Goal: Transaction & Acquisition: Purchase product/service

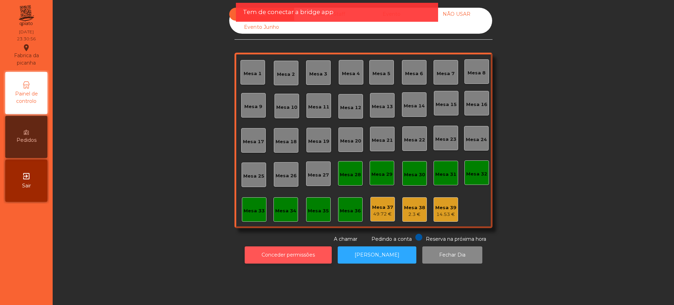
click at [268, 257] on button "Conceder permissões" at bounding box center [288, 254] width 87 height 17
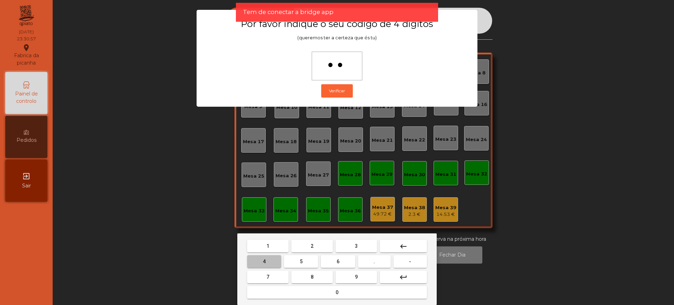
type input "***"
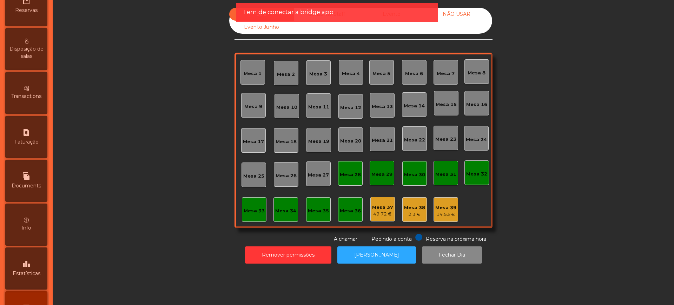
click at [24, 265] on div "leaderboard Estatísticas" at bounding box center [26, 269] width 42 height 42
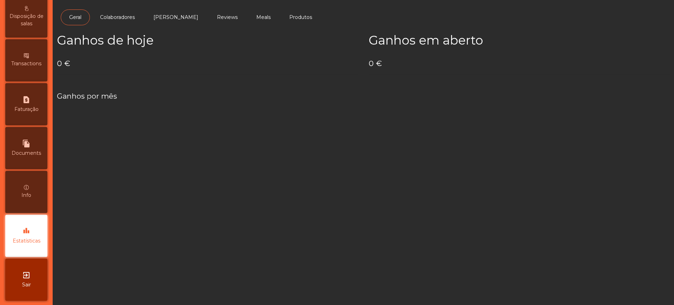
scroll to position [297, 0]
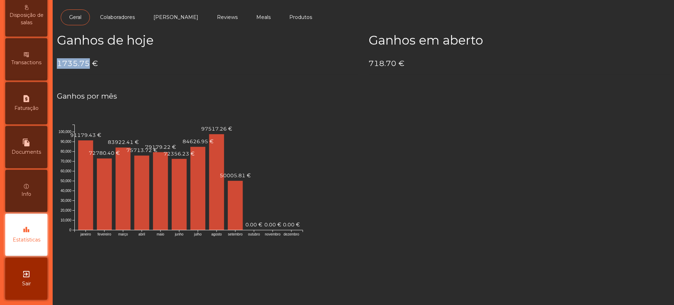
drag, startPoint x: 57, startPoint y: 61, endPoint x: 88, endPoint y: 63, distance: 31.7
click at [87, 64] on h4 "1735.75 €" at bounding box center [207, 63] width 301 height 11
copy h4 "1735.75"
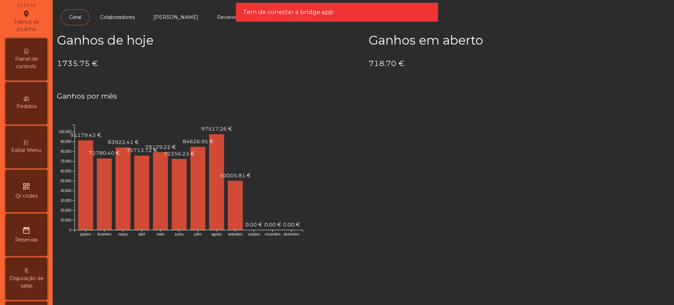
click at [37, 57] on span "Painel de controlo" at bounding box center [26, 62] width 39 height 15
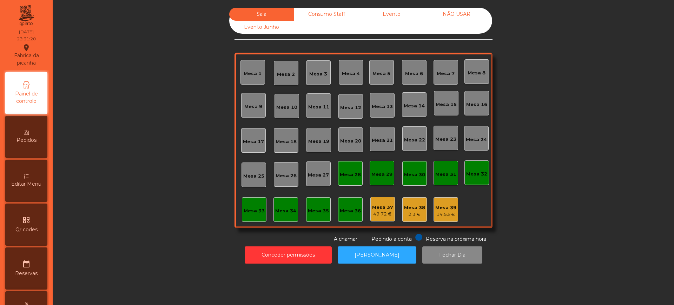
click at [382, 13] on div "Evento" at bounding box center [391, 14] width 65 height 13
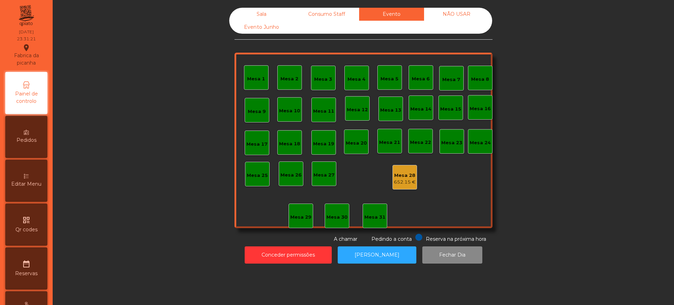
click at [401, 177] on div "Mesa 28" at bounding box center [405, 175] width 22 height 7
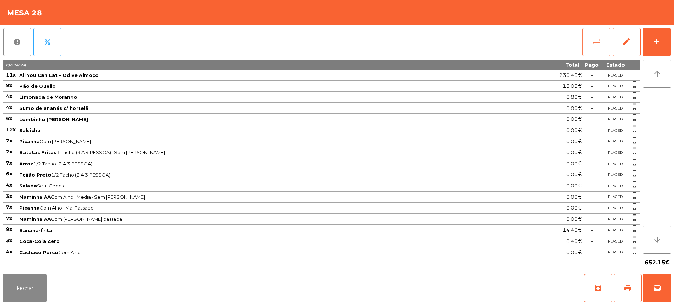
click at [599, 47] on button "sync_alt" at bounding box center [596, 42] width 28 height 28
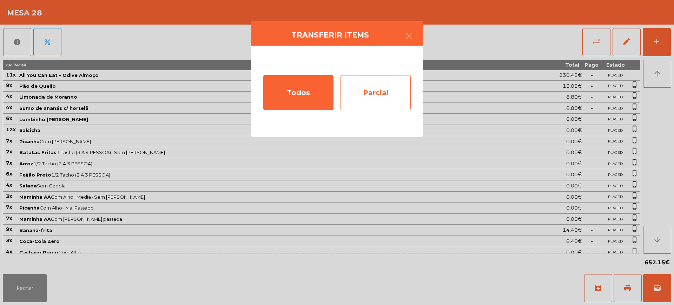
click at [381, 95] on div "Parcial" at bounding box center [376, 92] width 70 height 35
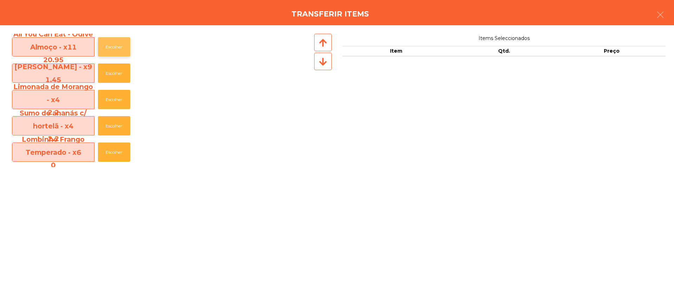
click at [107, 48] on button "Escolher" at bounding box center [114, 46] width 32 height 19
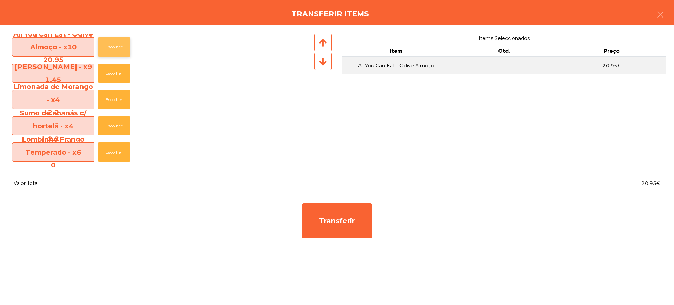
click at [109, 48] on button "Escolher" at bounding box center [114, 46] width 32 height 19
click at [110, 48] on button "Escolher" at bounding box center [114, 46] width 32 height 19
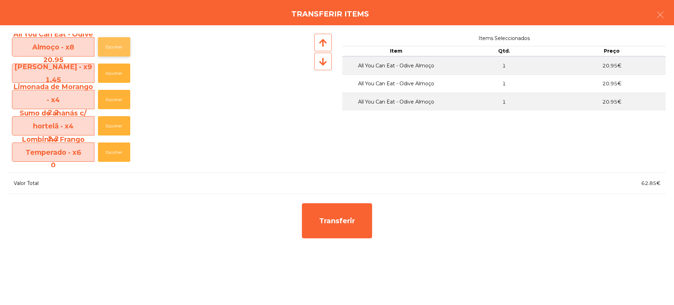
click at [113, 48] on button "Escolher" at bounding box center [114, 46] width 32 height 19
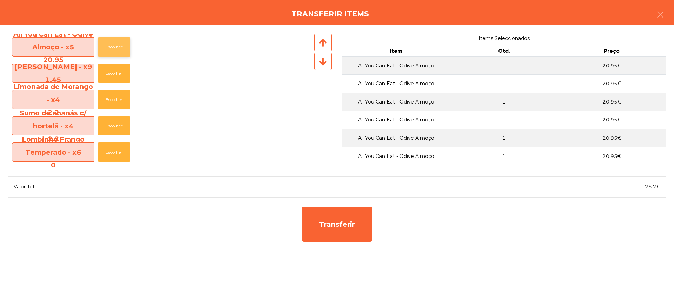
click at [113, 48] on button "Escolher" at bounding box center [114, 46] width 32 height 19
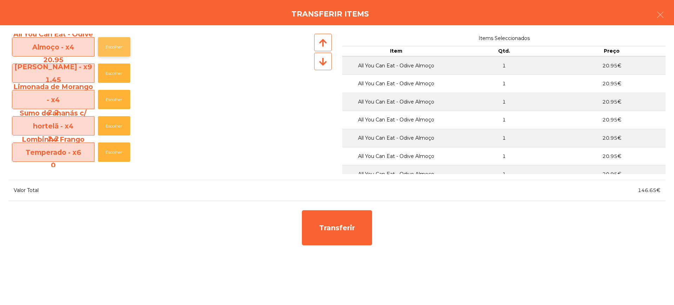
click at [114, 47] on button "Escolher" at bounding box center [114, 46] width 32 height 19
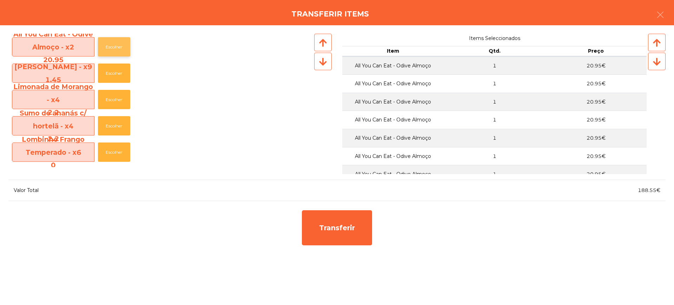
click at [114, 47] on button "Escolher" at bounding box center [114, 46] width 32 height 19
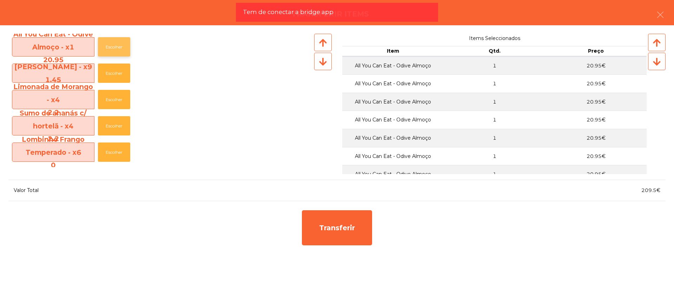
click at [114, 47] on button "Escolher" at bounding box center [114, 46] width 32 height 19
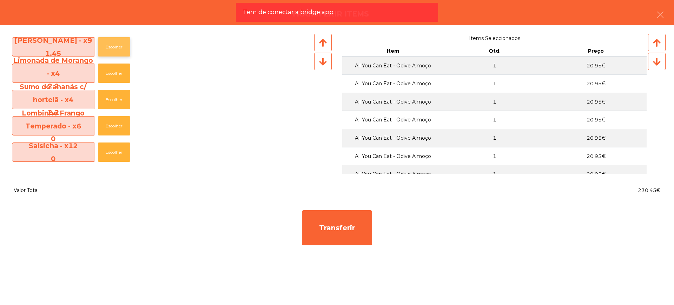
click at [114, 48] on button "Escolher" at bounding box center [114, 46] width 32 height 19
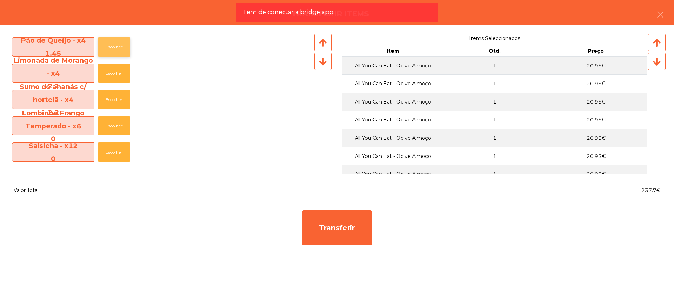
click at [114, 46] on button "Escolher" at bounding box center [114, 46] width 32 height 19
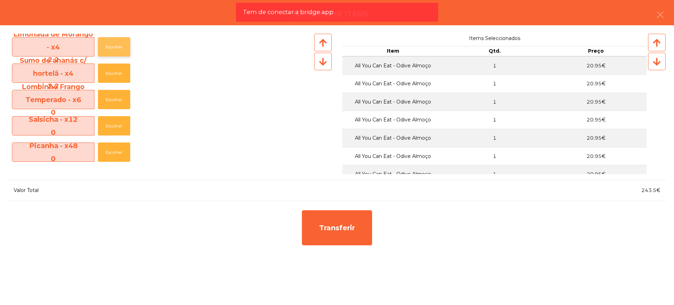
click at [113, 47] on button "Escolher" at bounding box center [114, 46] width 32 height 19
click at [114, 47] on button "Escolher" at bounding box center [114, 46] width 32 height 19
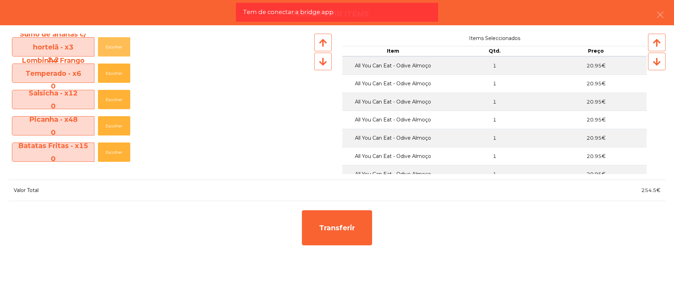
click at [114, 47] on button "Escolher" at bounding box center [114, 46] width 32 height 19
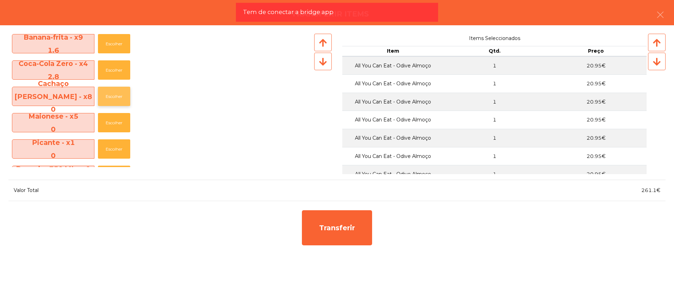
scroll to position [219, 0]
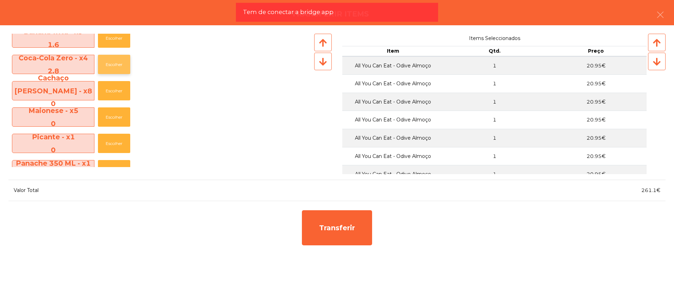
click at [117, 68] on button "Escolher" at bounding box center [114, 64] width 32 height 19
click at [117, 67] on button "Escolher" at bounding box center [114, 64] width 32 height 19
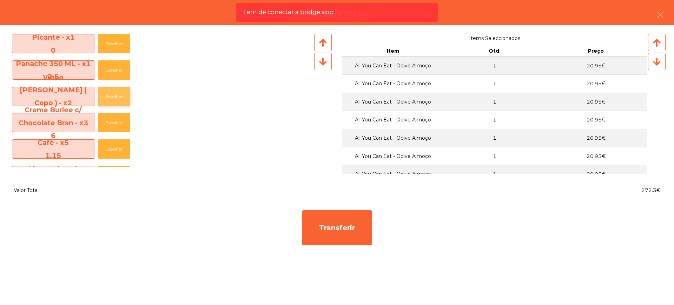
scroll to position [307, 0]
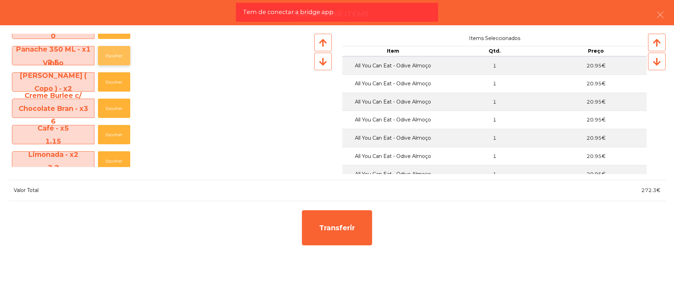
click at [116, 59] on button "Escolher" at bounding box center [114, 55] width 32 height 19
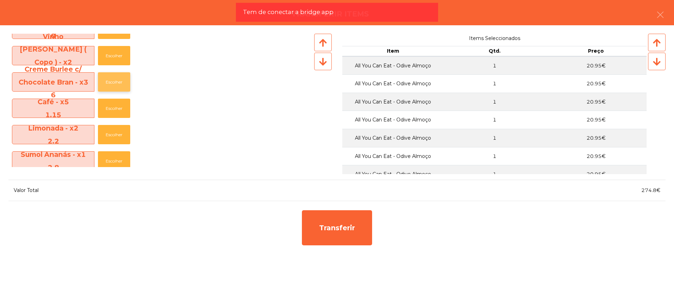
click at [113, 82] on button "Escolher" at bounding box center [114, 81] width 32 height 19
click at [115, 81] on button "Escolher" at bounding box center [114, 81] width 32 height 19
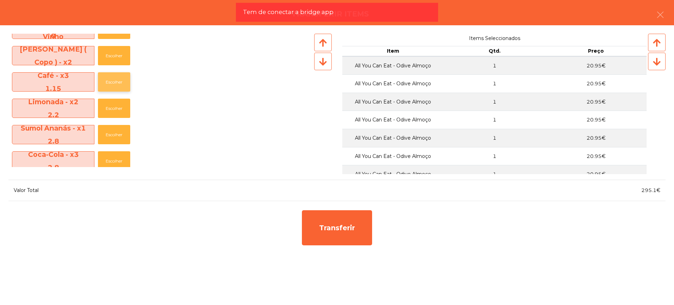
click at [115, 81] on button "Escolher" at bounding box center [114, 81] width 32 height 19
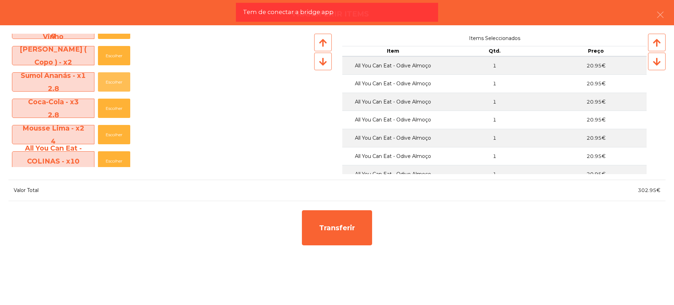
click at [115, 81] on button "Escolher" at bounding box center [114, 81] width 32 height 19
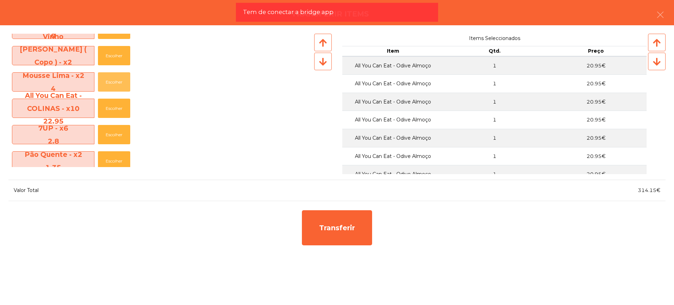
click at [115, 81] on button "Escolher" at bounding box center [114, 81] width 32 height 19
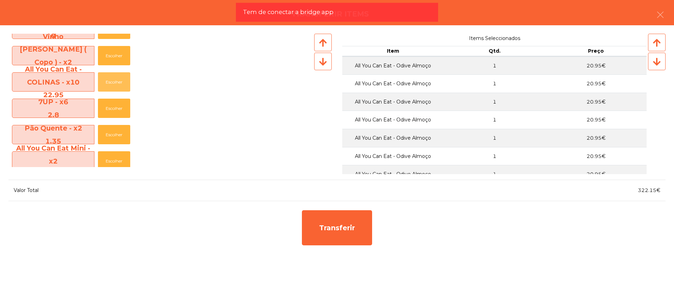
click at [115, 81] on button "Escolher" at bounding box center [114, 81] width 32 height 19
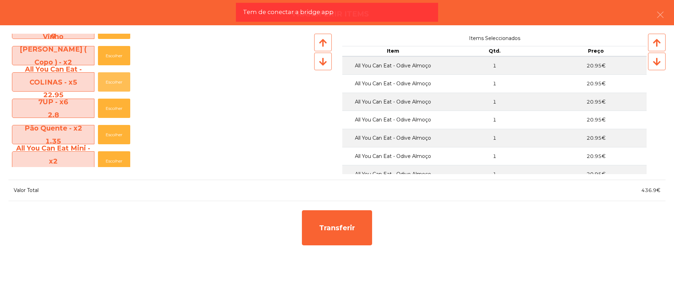
click at [115, 81] on button "Escolher" at bounding box center [114, 81] width 32 height 19
click at [115, 110] on button "Escolher" at bounding box center [114, 108] width 32 height 19
click at [116, 110] on button "Escolher" at bounding box center [114, 108] width 32 height 19
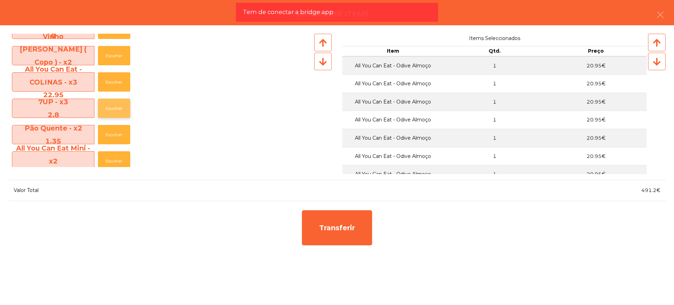
click at [116, 110] on button "Escolher" at bounding box center [114, 108] width 32 height 19
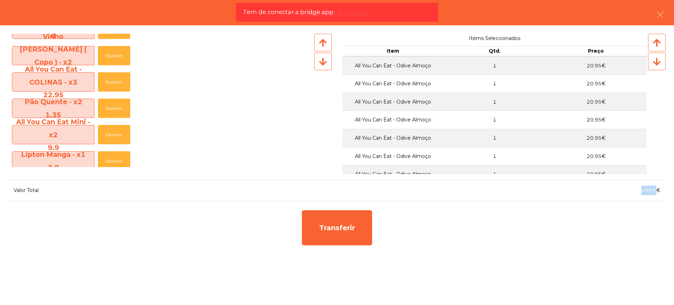
drag, startPoint x: 640, startPoint y: 191, endPoint x: 655, endPoint y: 191, distance: 15.1
click at [655, 191] on div "499.6€" at bounding box center [501, 190] width 329 height 9
copy span "499.6"
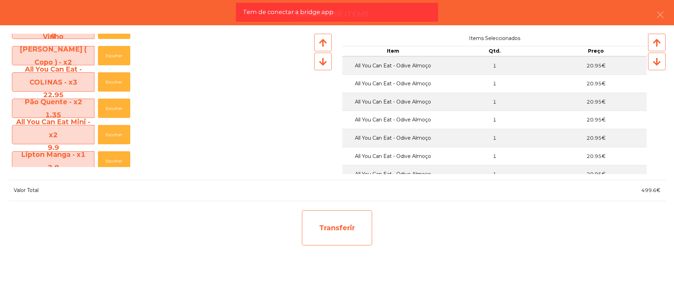
click at [365, 236] on div "Transferir" at bounding box center [337, 227] width 70 height 35
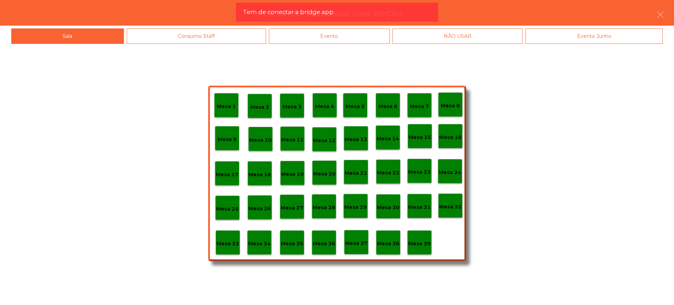
click at [361, 206] on p "Mesa 29" at bounding box center [355, 207] width 22 height 8
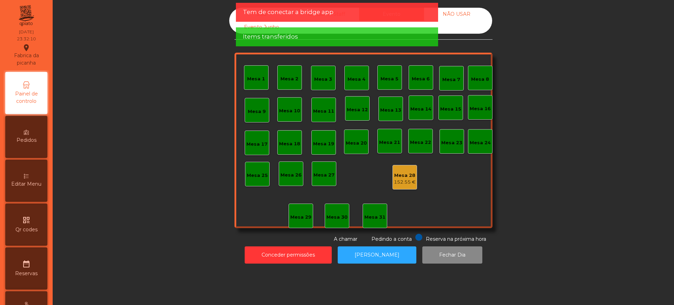
click at [401, 179] on div "152.55 €" at bounding box center [405, 182] width 22 height 7
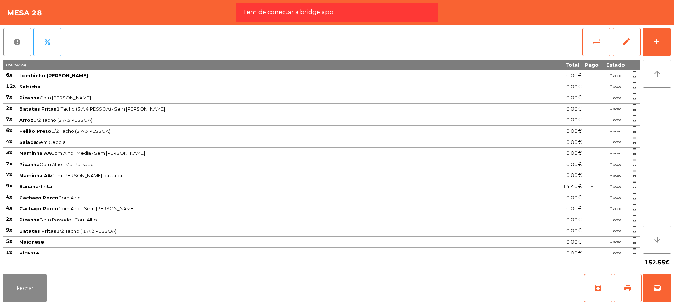
click at [648, 263] on span "152.55€" at bounding box center [657, 262] width 25 height 11
drag, startPoint x: 647, startPoint y: 264, endPoint x: 665, endPoint y: 264, distance: 17.9
click at [665, 264] on span "152.55€" at bounding box center [657, 262] width 25 height 11
copy span "152.55"
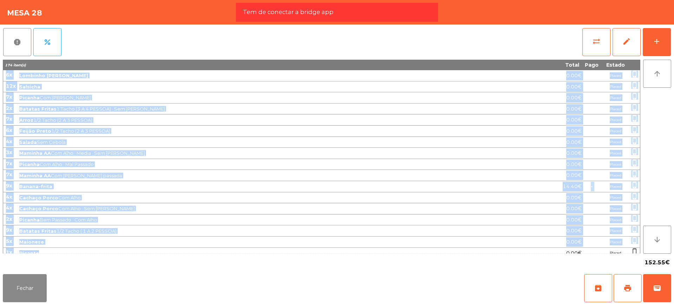
scroll to position [313, 0]
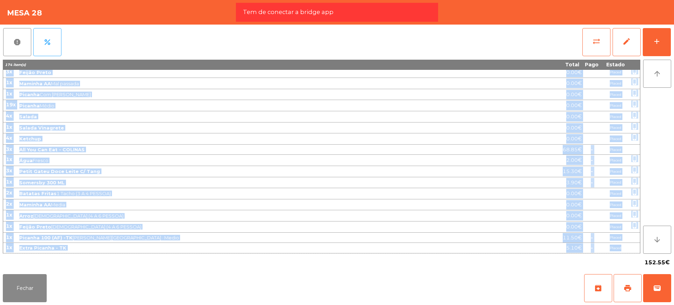
drag, startPoint x: 7, startPoint y: 75, endPoint x: 631, endPoint y: 246, distance: 647.5
click at [631, 246] on tbody "6x Lombinho Frango Temperado 0.00€ Placed phone_iphone 12x Salsicha 0.00€ Place…" at bounding box center [321, 5] width 637 height 496
copy tbody "5l Ipsumdol Sitame Consectet 6.98€ Adipis elits_doeius 92t Incididu 8.66€ Utlab…"
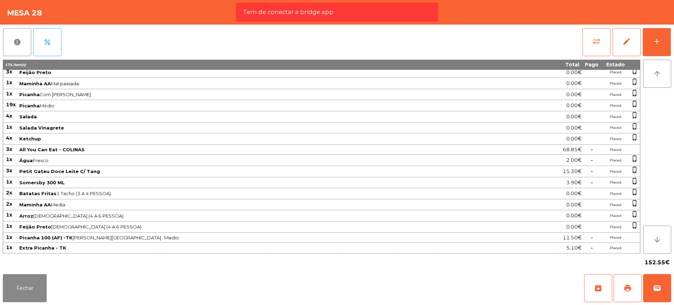
click at [573, 254] on div "152.55€" at bounding box center [337, 263] width 668 height 18
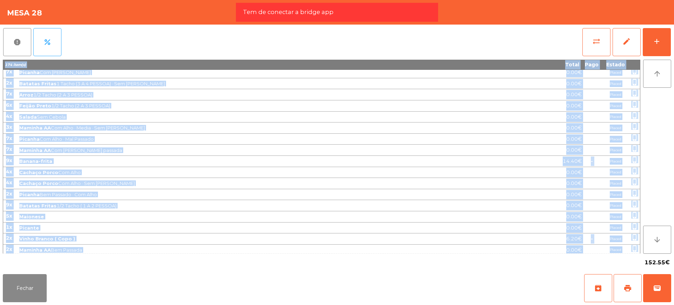
scroll to position [0, 0]
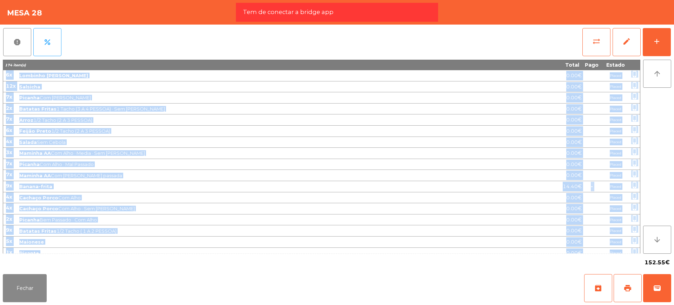
drag, startPoint x: 633, startPoint y: 249, endPoint x: 5, endPoint y: 77, distance: 650.5
copy tbody "5l Ipsumdol Sitame Consectet 6.98€ Adipis elits_doeius 92t Incididu 8.66€ Utlab…"
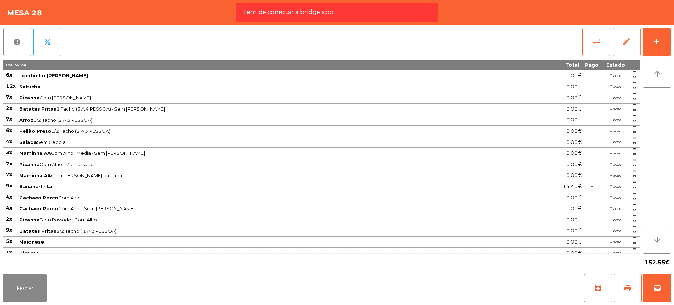
click at [614, 34] on button "edit" at bounding box center [627, 42] width 28 height 28
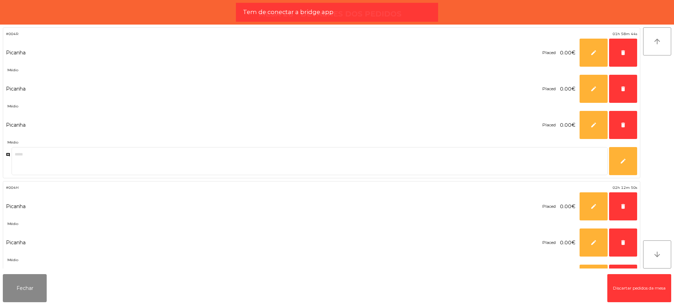
click at [629, 295] on button "Discartar pedidos da mesa" at bounding box center [639, 288] width 64 height 28
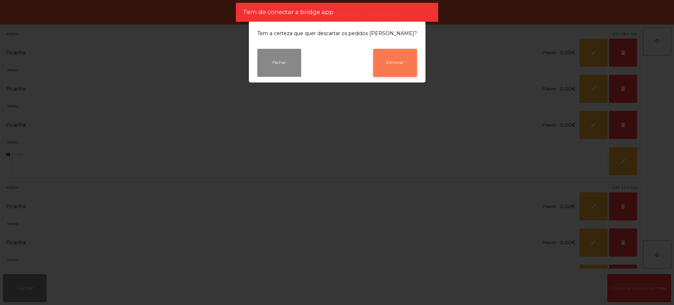
click at [395, 63] on button "Eliminar" at bounding box center [395, 63] width 44 height 28
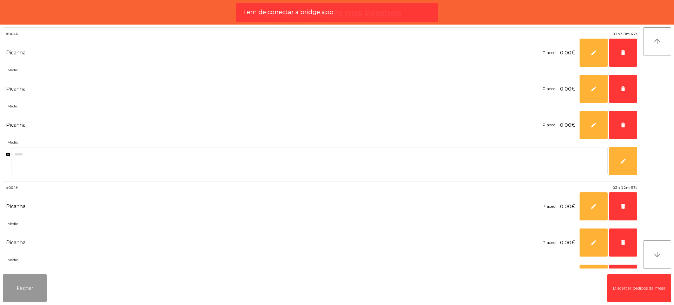
drag, startPoint x: 9, startPoint y: 274, endPoint x: 19, endPoint y: 285, distance: 14.7
click at [9, 274] on button "Fechar" at bounding box center [25, 288] width 44 height 28
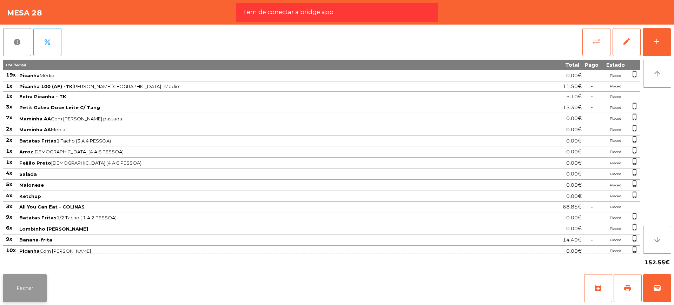
click at [27, 285] on button "Fechar" at bounding box center [25, 288] width 44 height 28
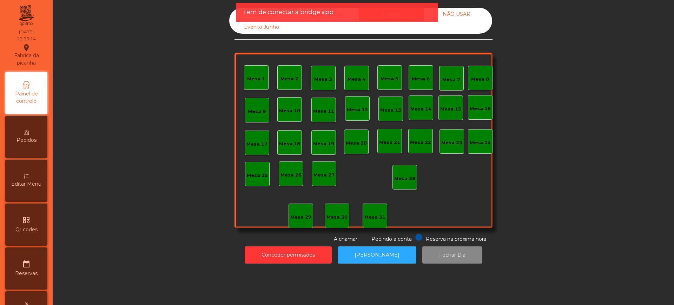
click at [236, 11] on div "Tem de conectar a bridge app" at bounding box center [337, 12] width 202 height 19
click at [231, 14] on div "Sala" at bounding box center [261, 14] width 65 height 13
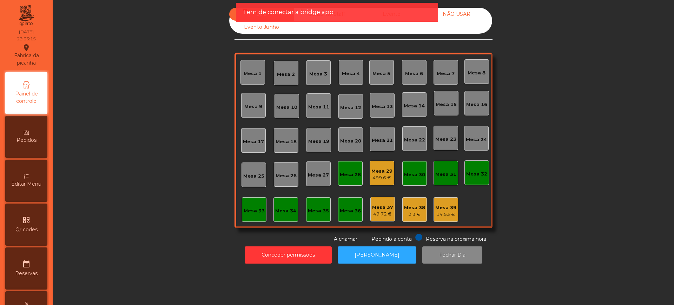
click at [377, 176] on div "499.6 €" at bounding box center [381, 177] width 21 height 7
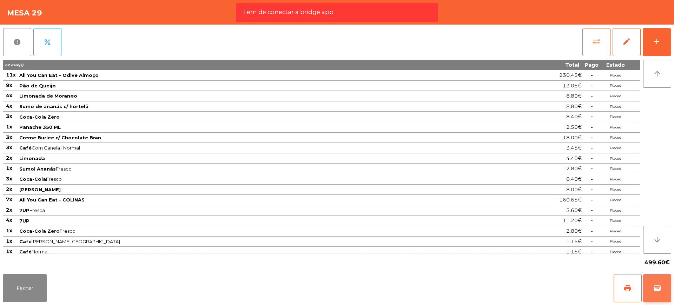
click at [649, 289] on button "wallet" at bounding box center [657, 288] width 28 height 28
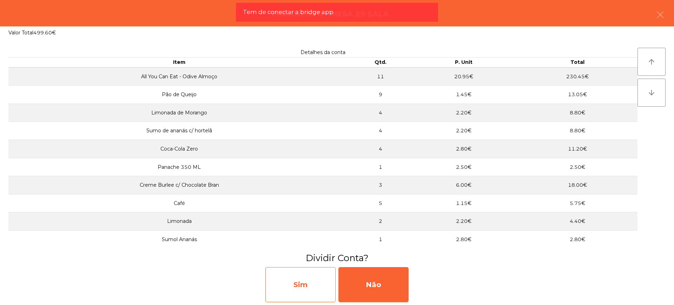
click at [305, 290] on div "Sim" at bounding box center [300, 284] width 70 height 35
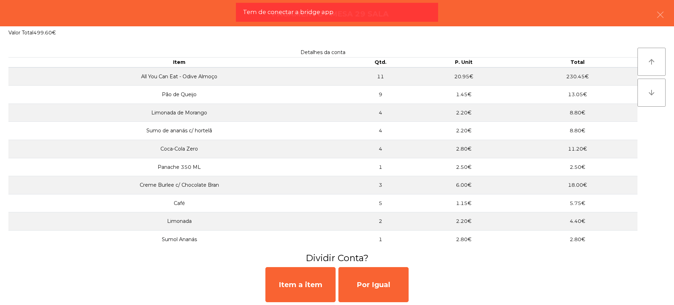
click at [388, 285] on div "Por Igual" at bounding box center [373, 284] width 70 height 35
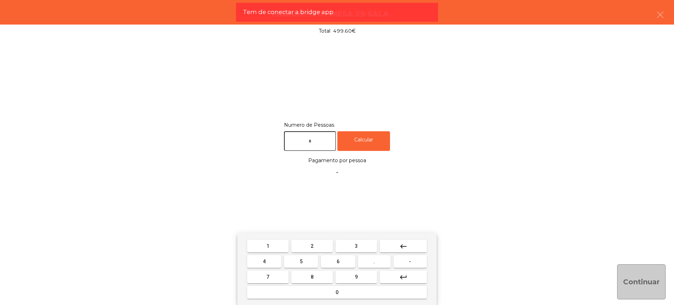
click at [312, 146] on input "text" at bounding box center [310, 141] width 52 height 20
type input "*"
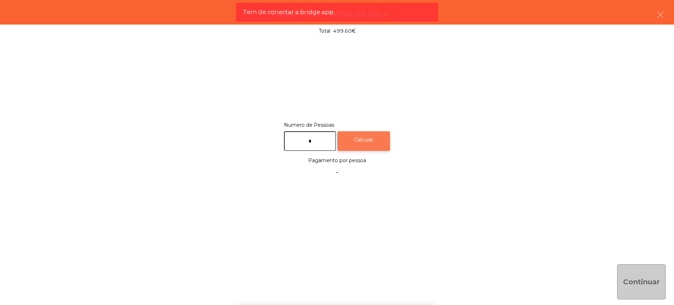
click at [382, 146] on div "Calcular" at bounding box center [363, 141] width 53 height 20
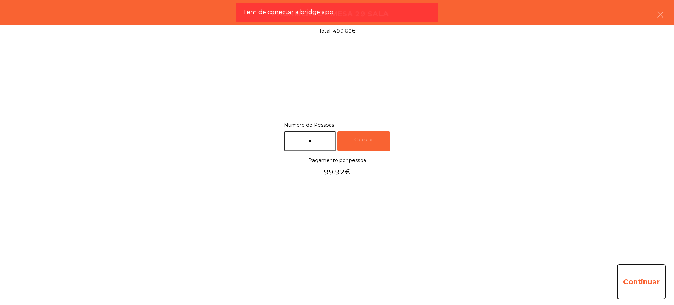
click at [636, 284] on button "Continuar" at bounding box center [641, 281] width 48 height 35
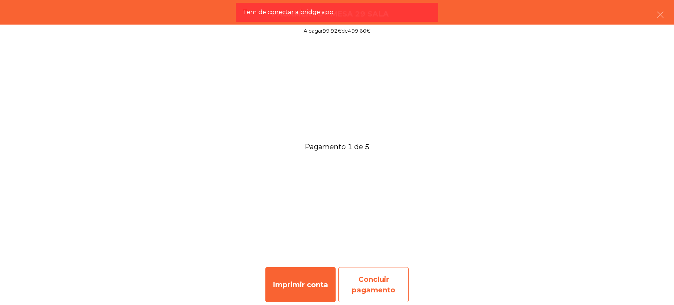
click at [375, 288] on div "Concluir pagamento" at bounding box center [373, 284] width 70 height 35
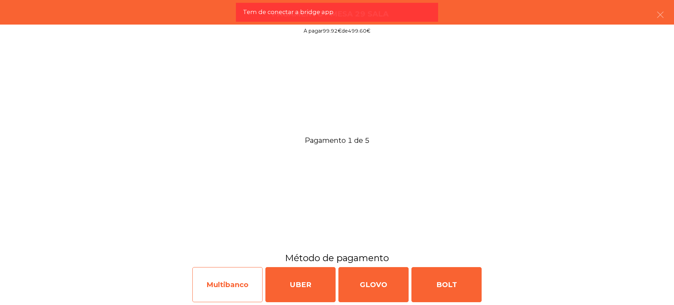
click at [247, 279] on div "Multibanco" at bounding box center [227, 284] width 70 height 35
select select "**"
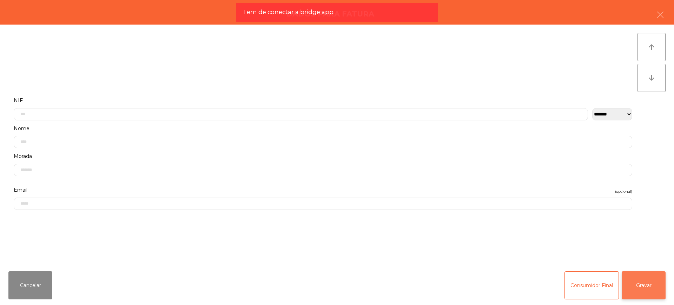
click at [650, 281] on button "Gravar" at bounding box center [644, 285] width 44 height 28
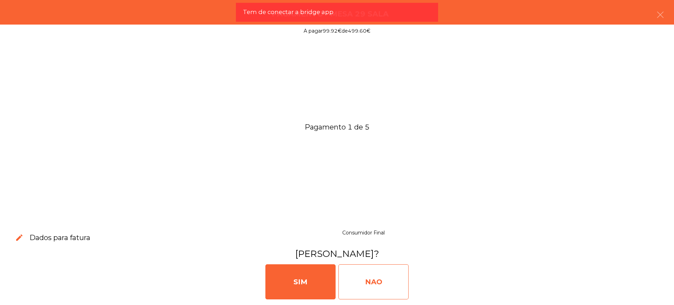
click at [390, 276] on div "NAO" at bounding box center [373, 281] width 70 height 35
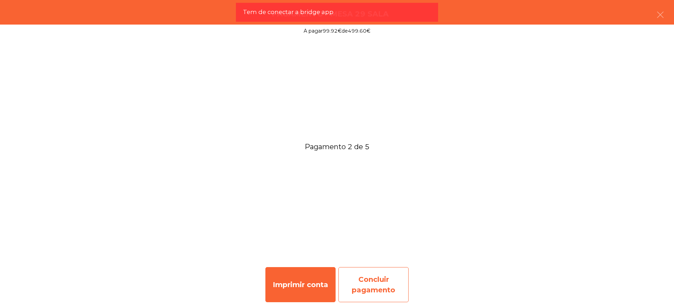
click at [368, 272] on div "Concluir pagamento" at bounding box center [373, 284] width 70 height 35
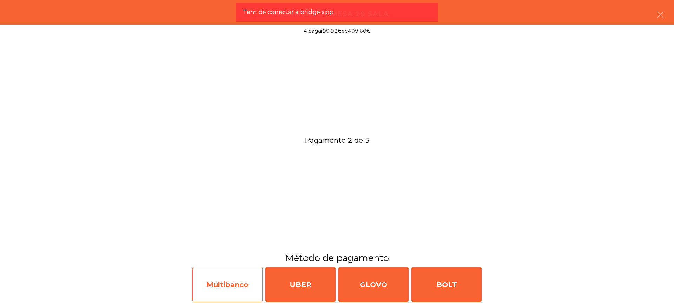
click at [245, 281] on div "Multibanco" at bounding box center [227, 284] width 70 height 35
select select "**"
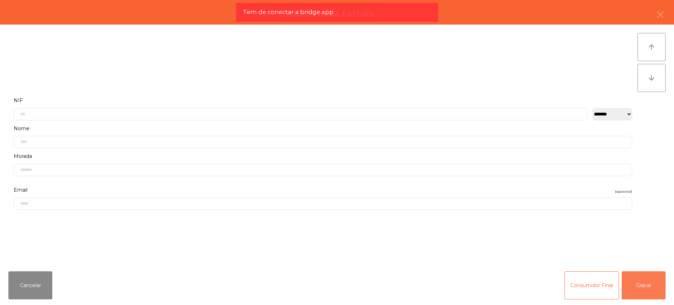
click at [640, 279] on button "Gravar" at bounding box center [644, 285] width 44 height 28
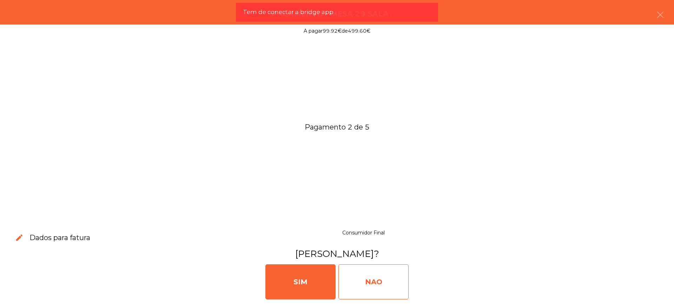
click at [384, 278] on div "NAO" at bounding box center [373, 281] width 70 height 35
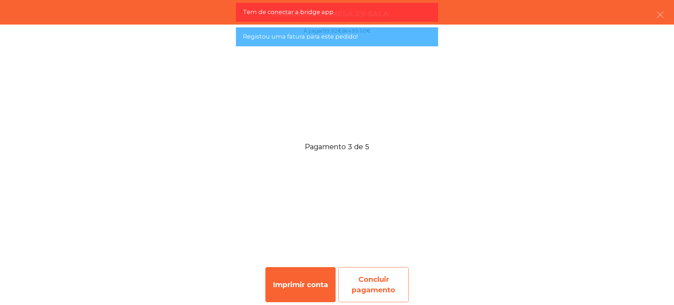
click at [368, 281] on div "Concluir pagamento" at bounding box center [373, 284] width 70 height 35
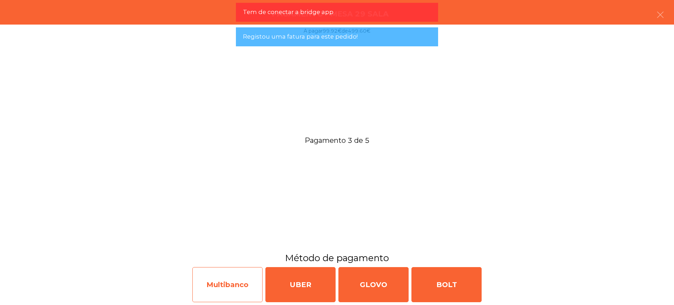
click at [239, 281] on div "Multibanco" at bounding box center [227, 284] width 70 height 35
select select "**"
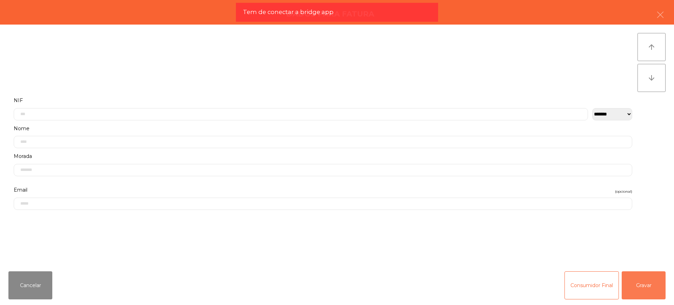
click at [649, 280] on button "Gravar" at bounding box center [644, 285] width 44 height 28
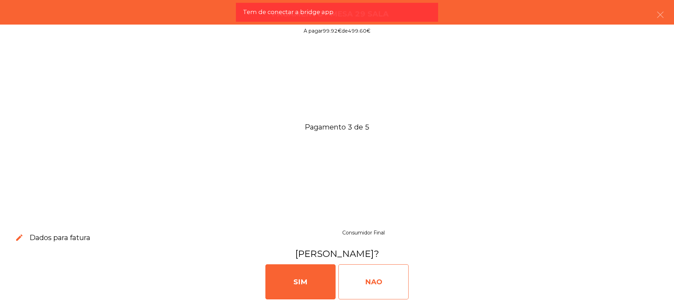
drag, startPoint x: 645, startPoint y: 279, endPoint x: 396, endPoint y: 279, distance: 248.9
click at [393, 280] on div "NAO" at bounding box center [373, 281] width 70 height 35
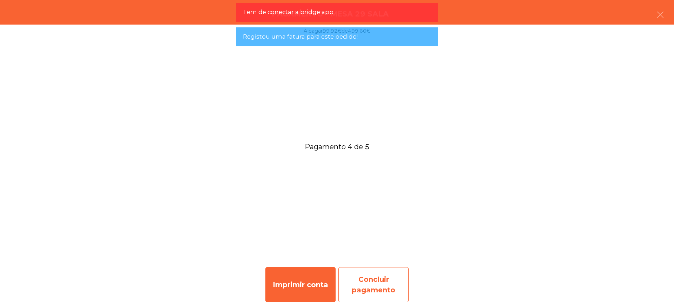
click at [362, 290] on div "Concluir pagamento" at bounding box center [373, 284] width 70 height 35
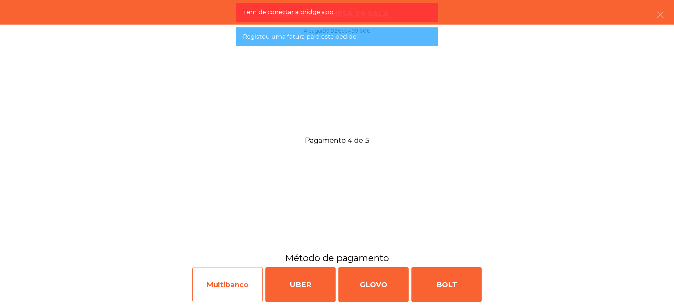
click at [230, 285] on div "Multibanco" at bounding box center [227, 284] width 70 height 35
select select "**"
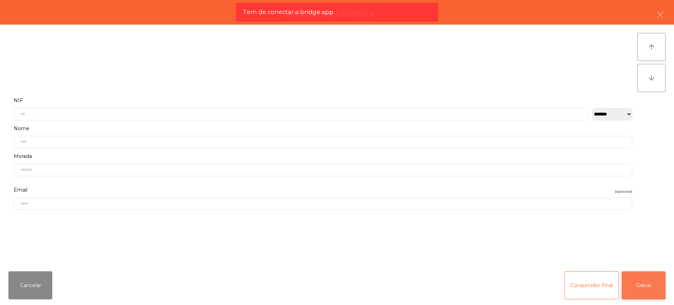
click at [637, 277] on button "Gravar" at bounding box center [644, 285] width 44 height 28
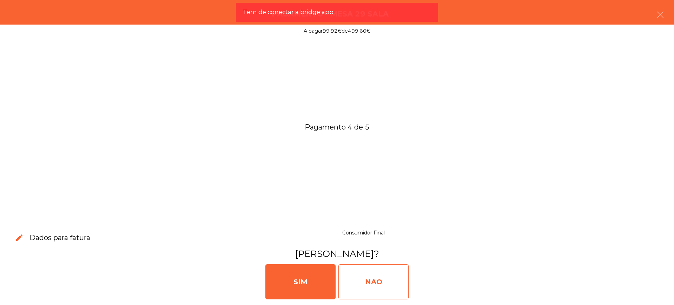
click at [377, 275] on div "NAO" at bounding box center [373, 281] width 70 height 35
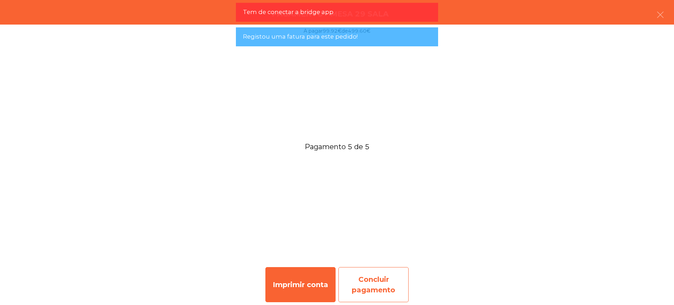
click at [382, 280] on div "Concluir pagamento" at bounding box center [373, 284] width 70 height 35
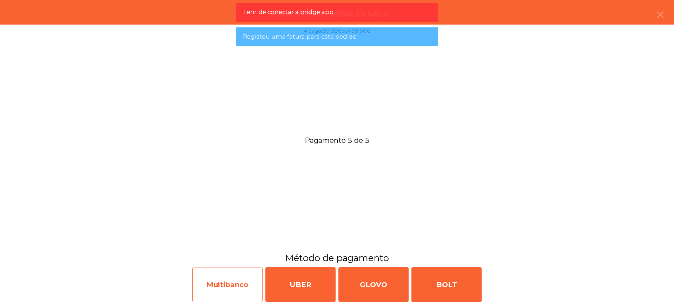
click at [215, 278] on div "Multibanco" at bounding box center [227, 284] width 70 height 35
select select "**"
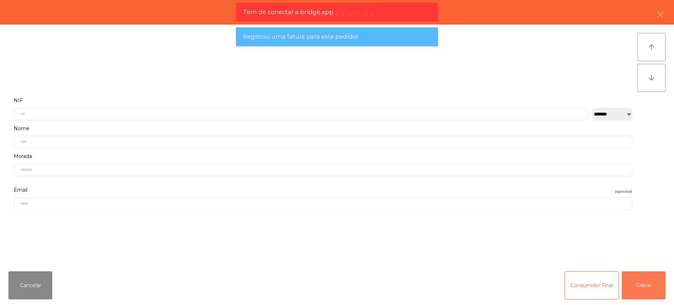
click at [654, 281] on button "Gravar" at bounding box center [644, 285] width 44 height 28
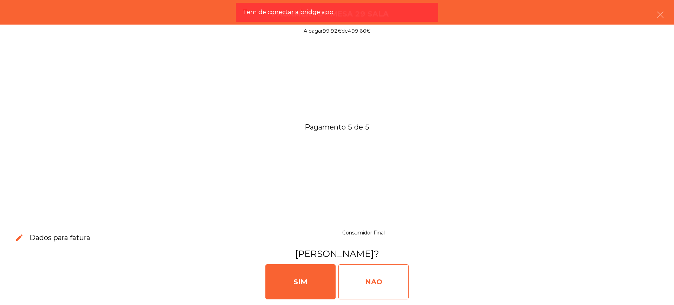
click at [395, 289] on div "NAO" at bounding box center [373, 281] width 70 height 35
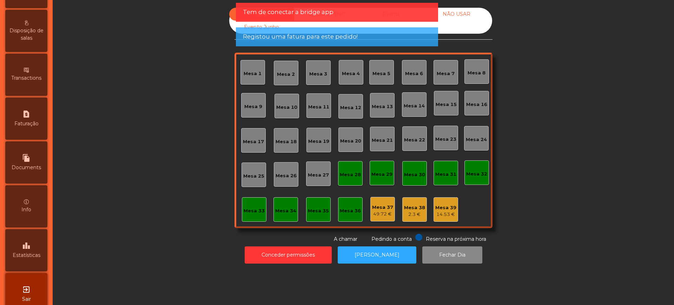
scroll to position [297, 0]
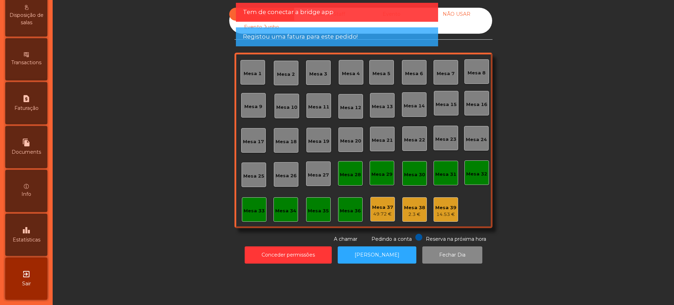
click at [31, 233] on icon "leaderboard" at bounding box center [26, 230] width 8 height 8
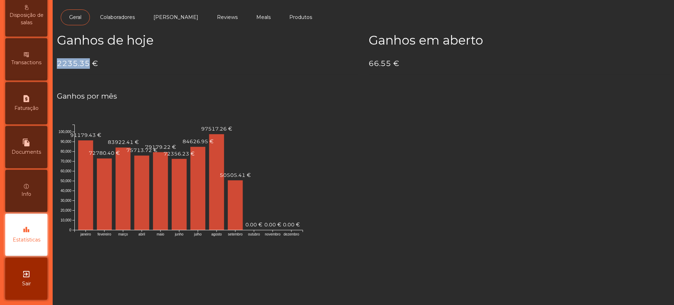
drag, startPoint x: 58, startPoint y: 62, endPoint x: 88, endPoint y: 62, distance: 30.2
click at [88, 62] on h4 "2235.35 €" at bounding box center [207, 63] width 301 height 11
copy h4 "2235.35"
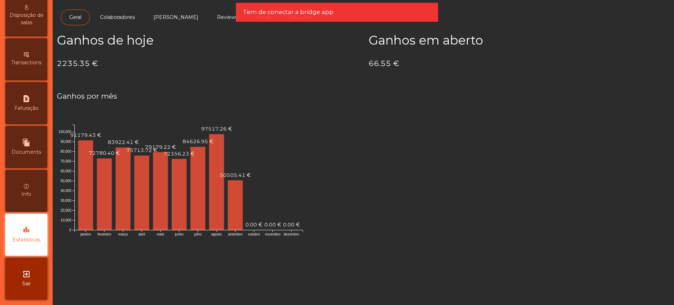
click at [289, 81] on div "[GEOGRAPHIC_DATA] por mês janeiro fevereiro [PERSON_NAME] [PERSON_NAME] julho […" at bounding box center [364, 167] width 624 height 174
